Goal: Use online tool/utility: Utilize a website feature to perform a specific function

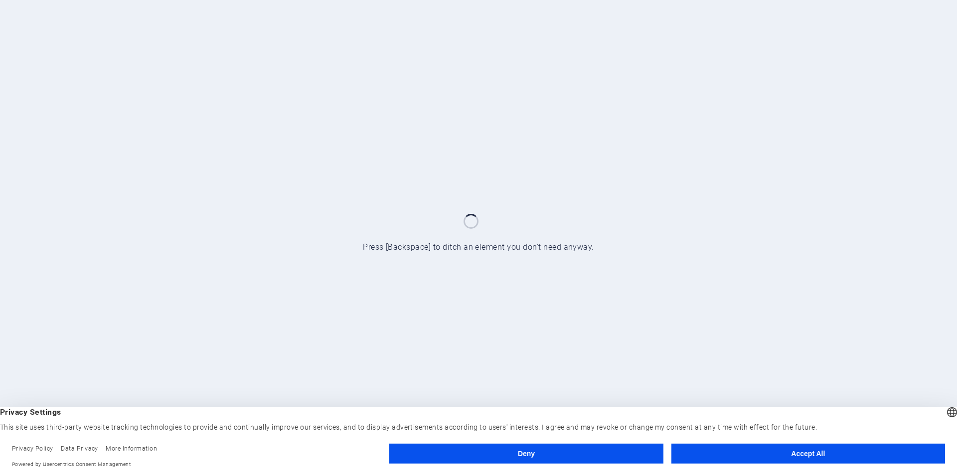
click at [819, 453] on button "Accept All" at bounding box center [809, 454] width 274 height 20
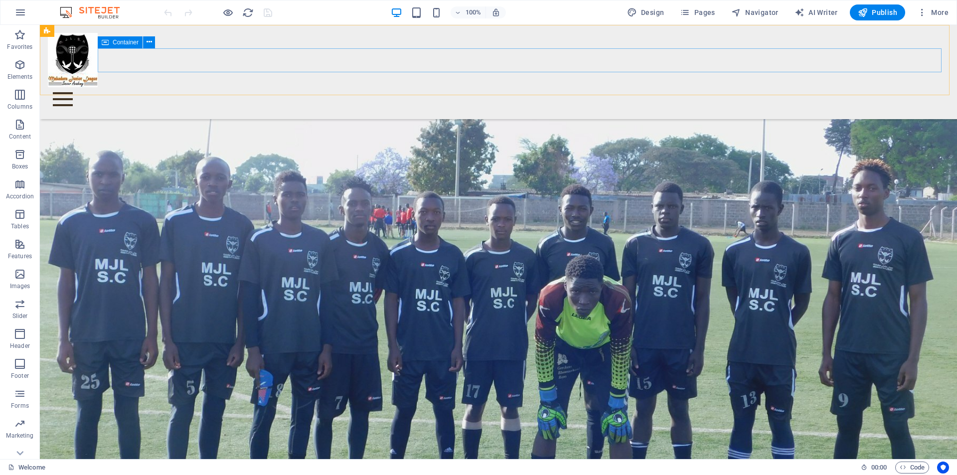
click at [166, 87] on div at bounding box center [498, 99] width 901 height 24
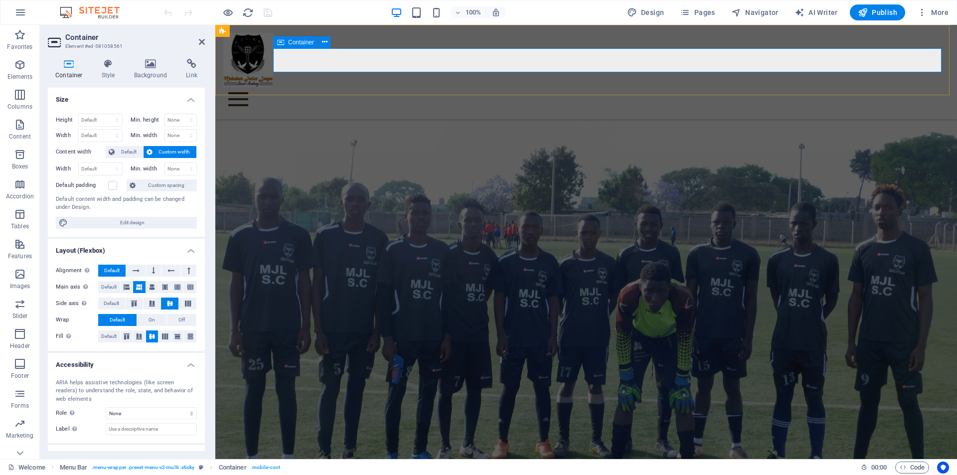
click at [344, 87] on div at bounding box center [586, 99] width 726 height 24
click at [345, 87] on div at bounding box center [586, 99] width 726 height 24
click at [830, 9] on span "AI Writer" at bounding box center [816, 12] width 43 height 10
select select "English"
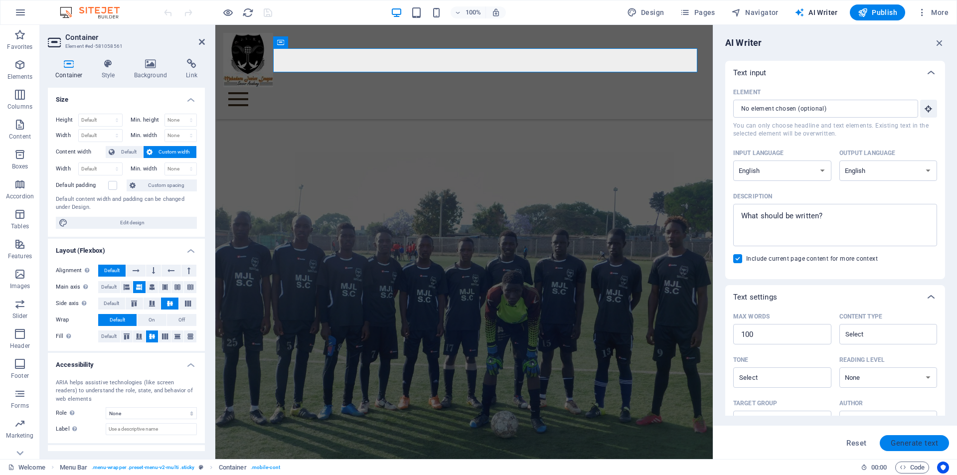
click at [901, 440] on span "Generate text" at bounding box center [914, 443] width 47 height 8
type textarea "x"
